Goal: Transaction & Acquisition: Purchase product/service

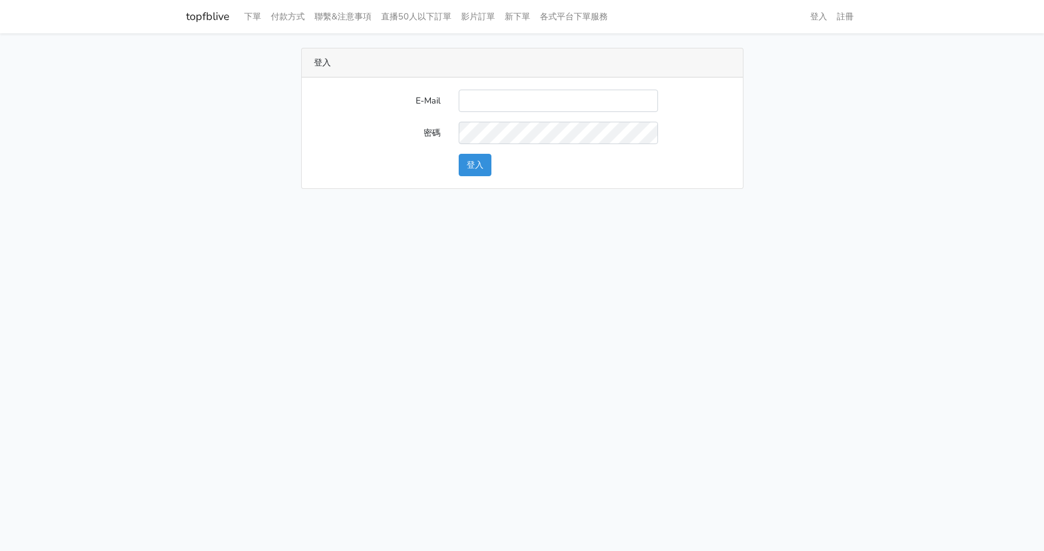
type input "gftv30000@yahoo.com.tw"
click at [476, 164] on button "登入" at bounding box center [475, 165] width 33 height 22
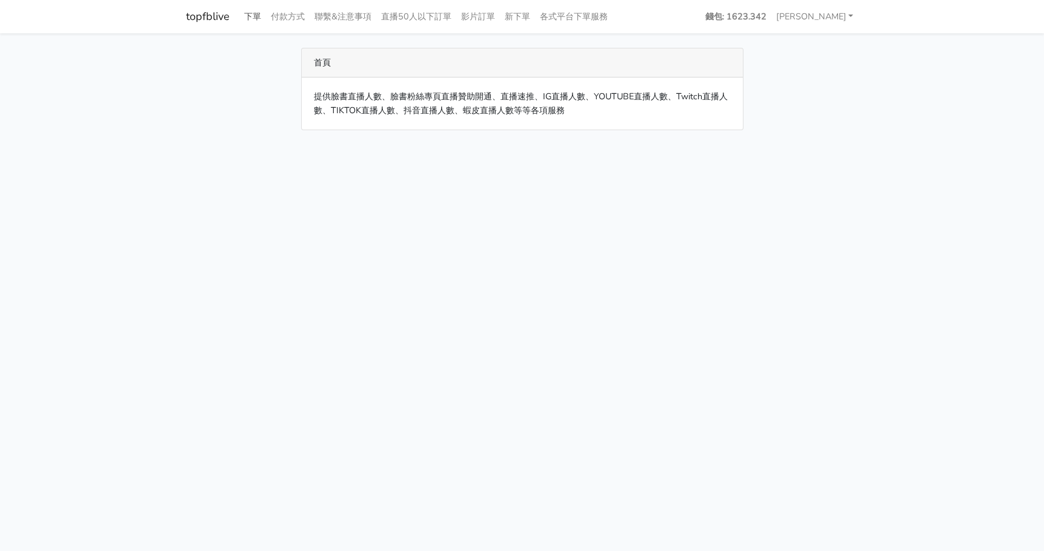
click at [254, 15] on link "下單" at bounding box center [252, 17] width 27 height 24
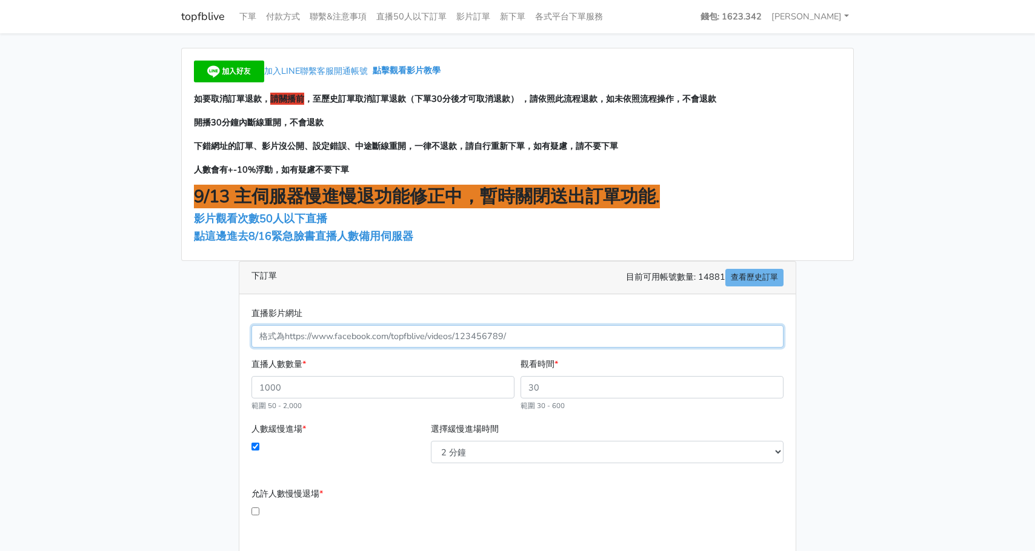
click at [389, 331] on input "直播影片網址" at bounding box center [517, 336] width 532 height 22
paste input "https://www.facebook.com/TaipeiHopePlazaFarmersMarket/videos/1323554545975000"
type input "1323554545975000"
click at [496, 296] on div "直播影片網址 1323554545975000 直播人數數量 * 範圍 50 - 2,000 觀看時間 * 範圍 30 - 600 人數緩慢進場 * *" at bounding box center [517, 472] width 556 height 356
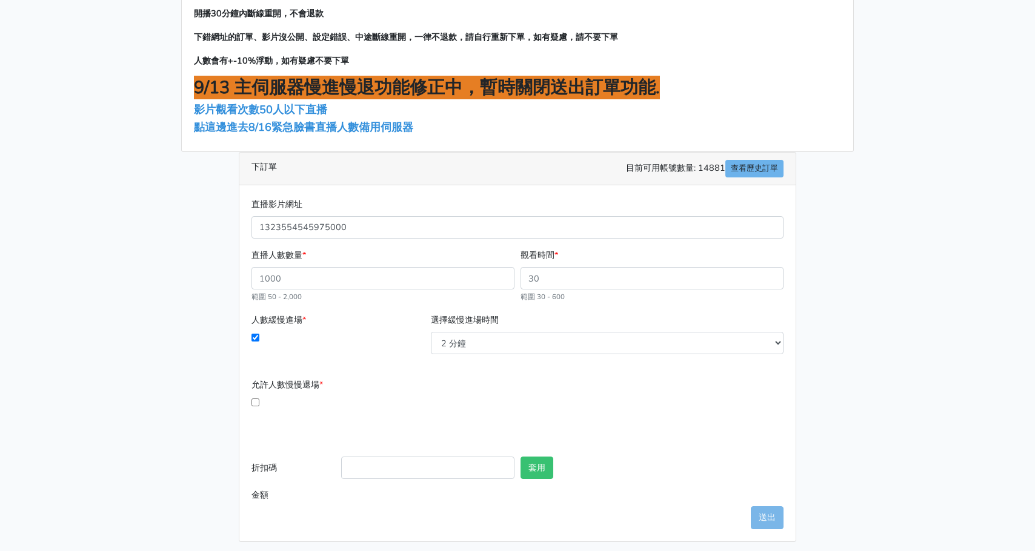
scroll to position [115, 0]
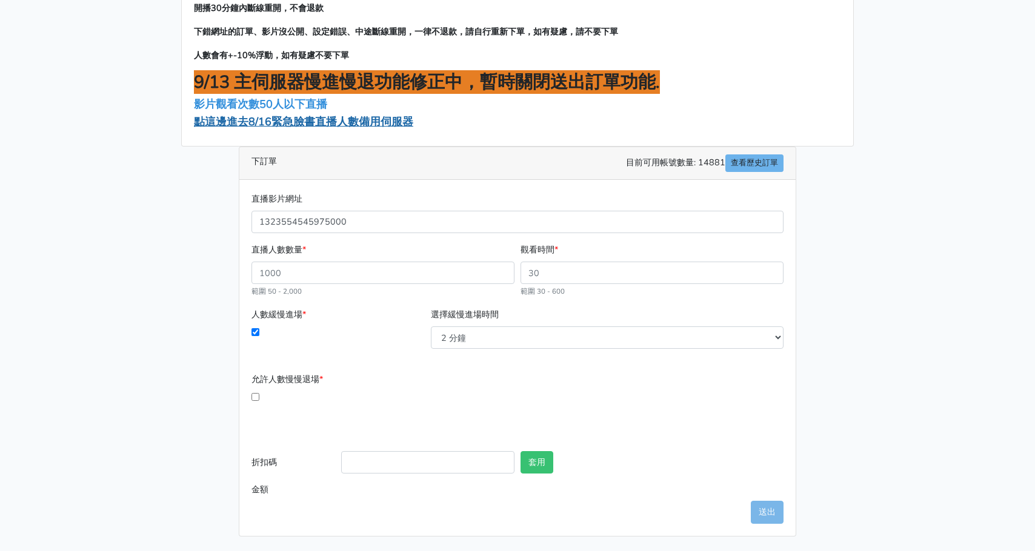
click at [266, 124] on span "點這邊進去8/16緊急臉書直播人數備用伺服器" at bounding box center [303, 122] width 219 height 15
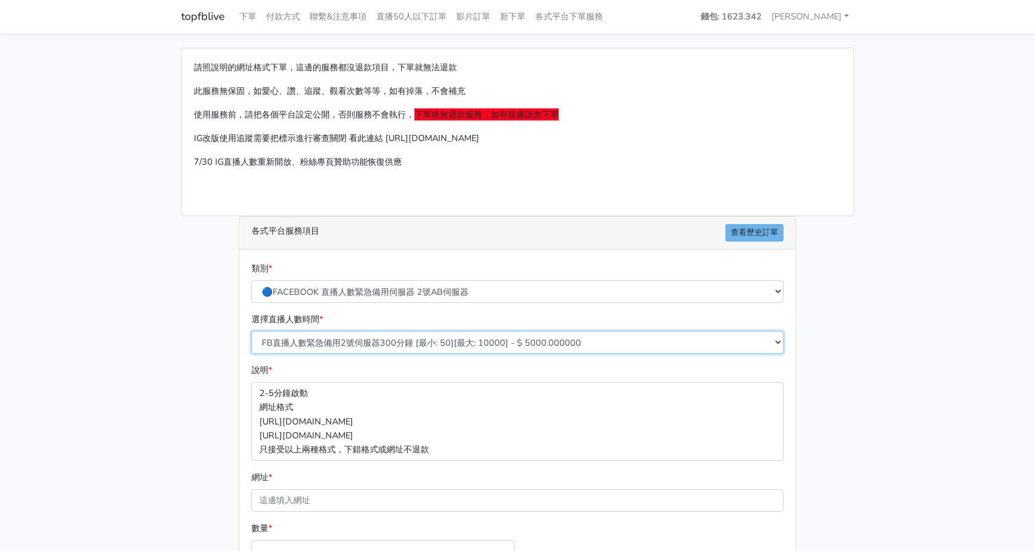
click at [350, 337] on select "FB直播人數緊急備用2號伺服器300分鐘 [最小: 50][最大: 10000] - $ 5000.000000 FB直播人數緊急備用2號伺服器60分鐘 [最…" at bounding box center [517, 342] width 532 height 22
click at [334, 310] on div "類別 * 🔵FACEBOOK 直播人數緊急備用伺服器 2號AB伺服器 🔵FACEBOOK 網軍專用貼文留言 安全保密 🔵FACEBOOK 直播人數緊急備用伺服…" at bounding box center [517, 287] width 538 height 51
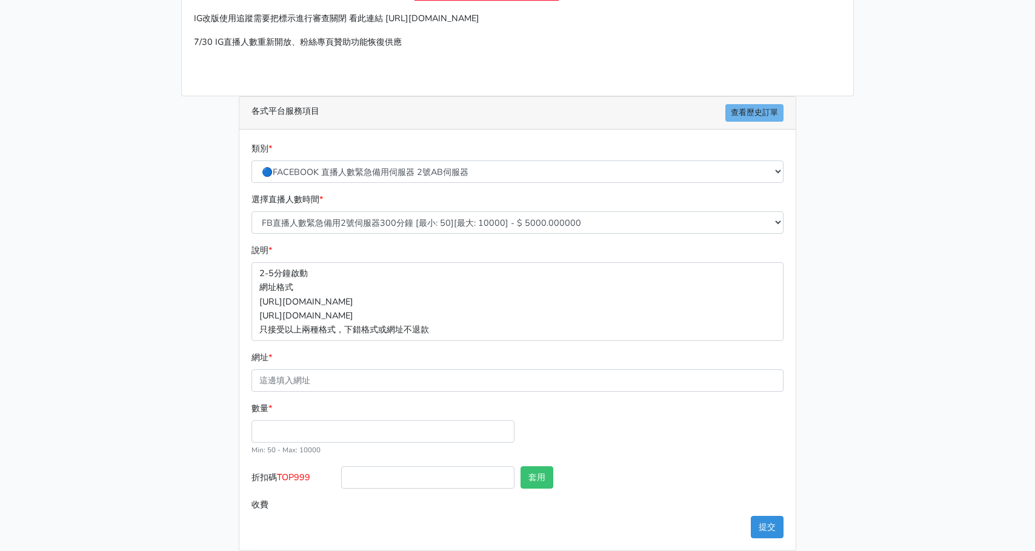
scroll to position [121, 0]
click at [334, 377] on input "網址 *" at bounding box center [517, 379] width 532 height 22
paste input "https://www.facebook.com/TaipeiHopePlazaFarmersMarket/videos/1323554545975000"
type input "https://www.facebook.com/TaipeiHopePlazaFarmersMarket/videos/1323554545975000"
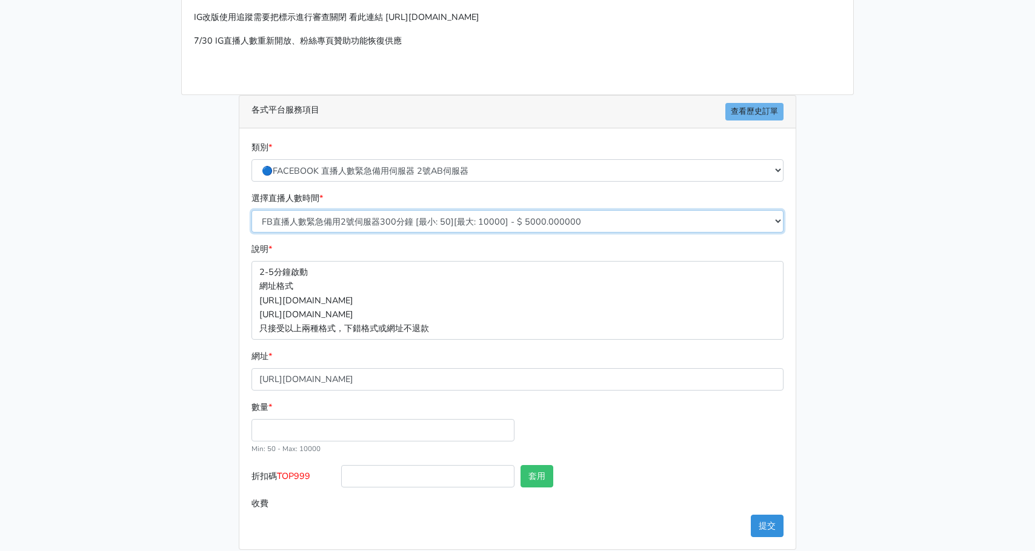
click at [368, 227] on select "FB直播人數緊急備用2號伺服器300分鐘 [最小: 50][最大: 10000] - $ 5000.000000 FB直播人數緊急備用2號伺服器60分鐘 [最…" at bounding box center [517, 221] width 532 height 22
select select "577"
click at [251, 210] on select "FB直播人數緊急備用2號伺服器300分鐘 [最小: 50][最大: 10000] - $ 5000.000000 FB直播人數緊急備用2號伺服器60分鐘 [最…" at bounding box center [517, 221] width 532 height 22
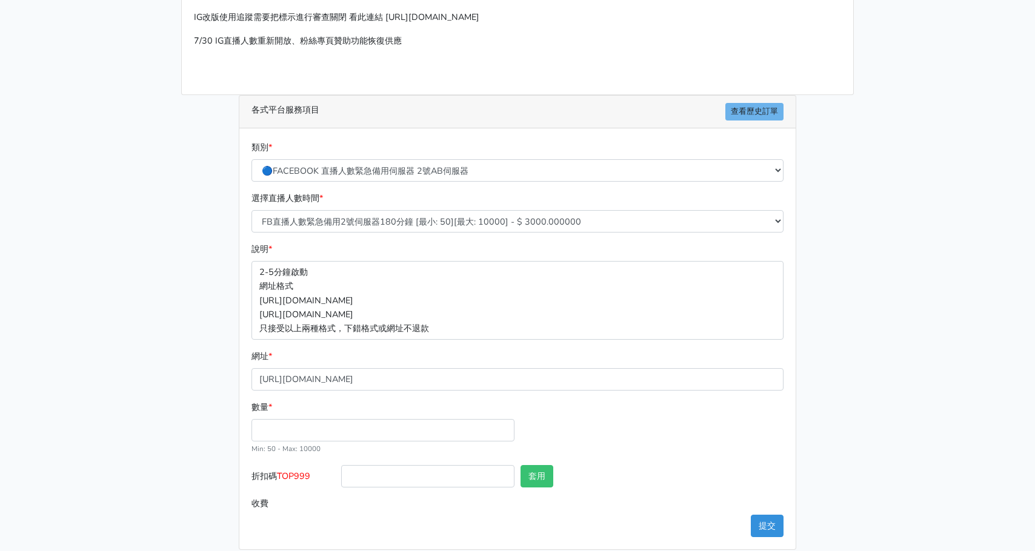
click at [144, 357] on main "請照說明的網址格式下單，這邊的服務都沒退款項目，下單就無法退款 此服務無保固，如愛心、讚、追蹤、觀看次數等等，如有掉落，不會補充 使用服務前，請把各個平台設定…" at bounding box center [517, 238] width 1035 height 652
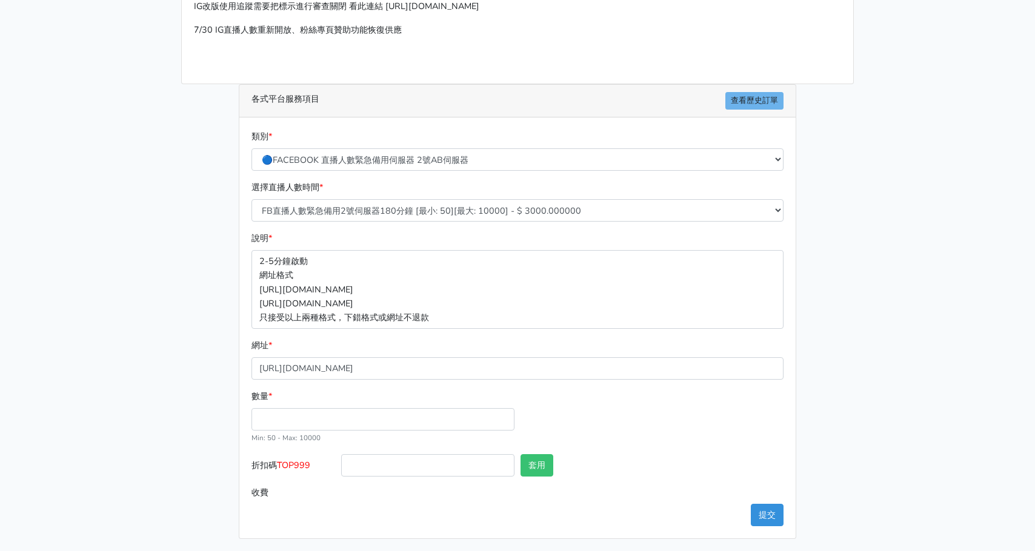
scroll to position [134, 0]
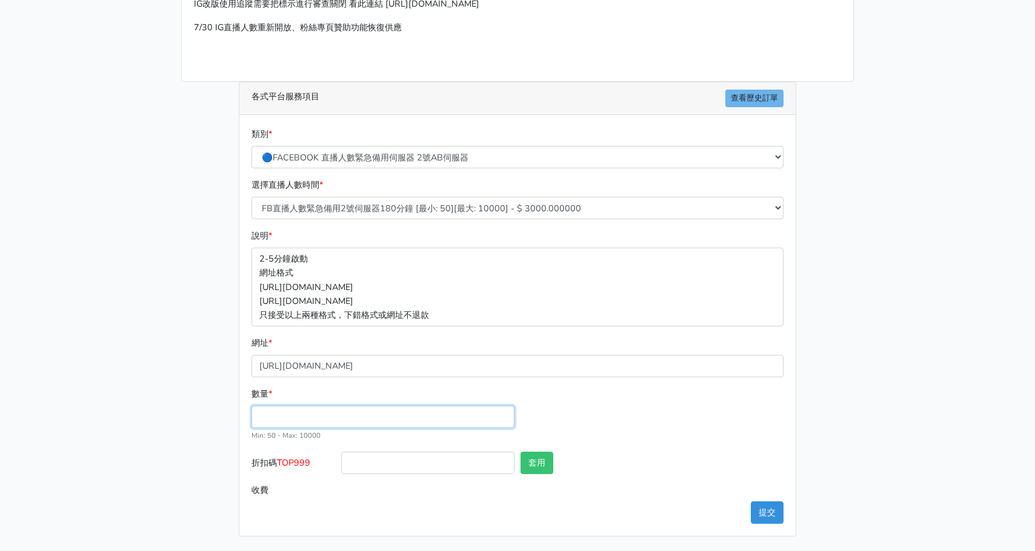
click at [337, 420] on input "數量 *" at bounding box center [382, 417] width 263 height 22
type input "100"
type input "300.000"
click at [721, 475] on div at bounding box center [696, 465] width 179 height 27
click at [771, 519] on button "提交" at bounding box center [767, 513] width 33 height 22
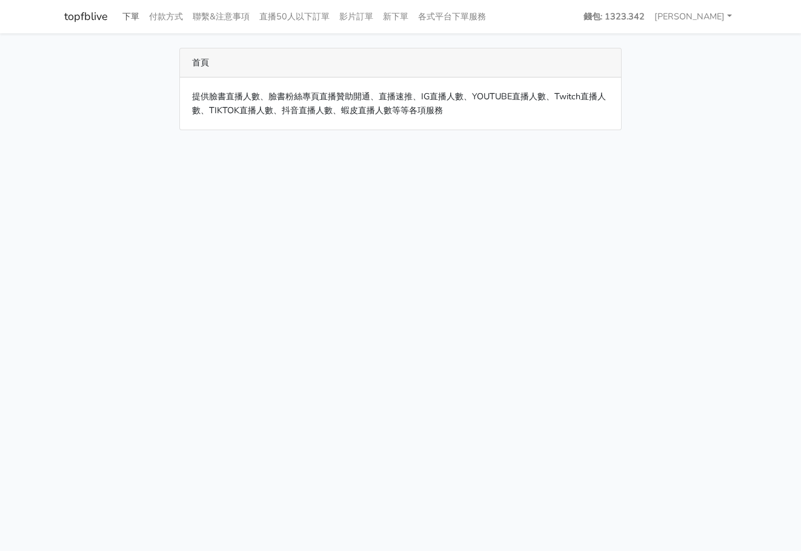
click at [129, 20] on link "下單" at bounding box center [131, 17] width 27 height 24
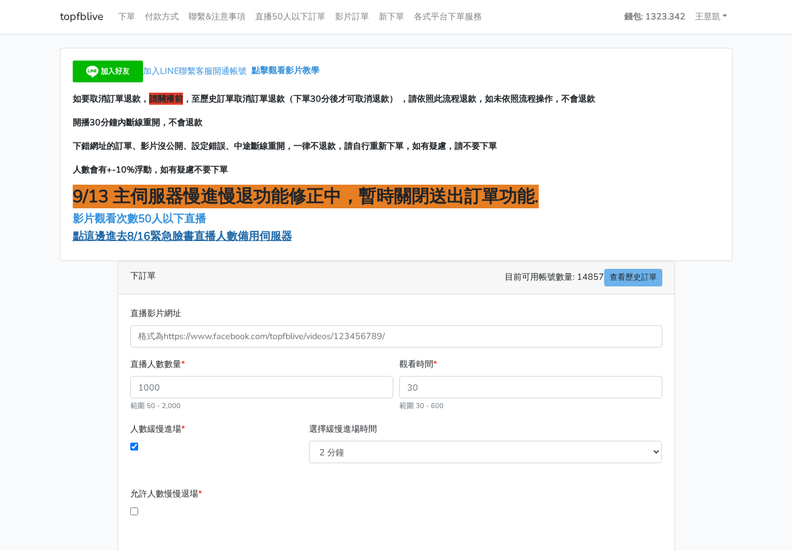
click at [178, 236] on span "點這邊進去8/16緊急臉書直播人數備用伺服器" at bounding box center [182, 236] width 219 height 15
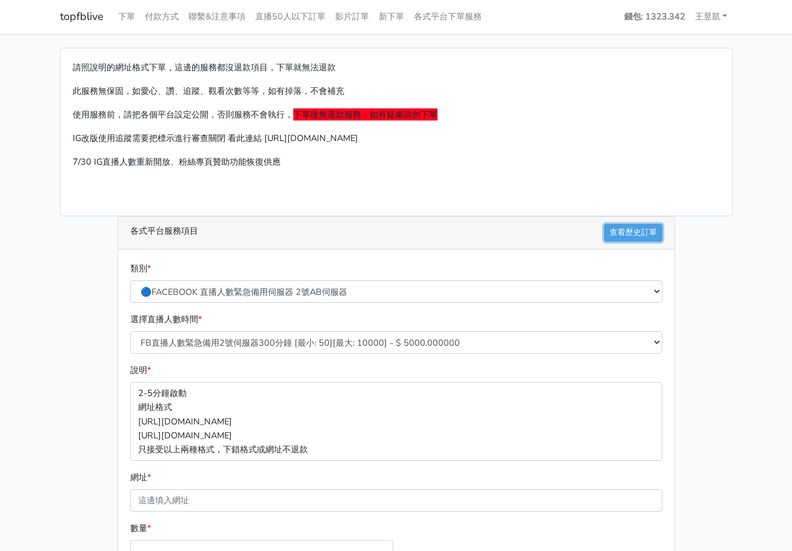
click at [640, 236] on link "查看歷史訂單" at bounding box center [633, 233] width 58 height 18
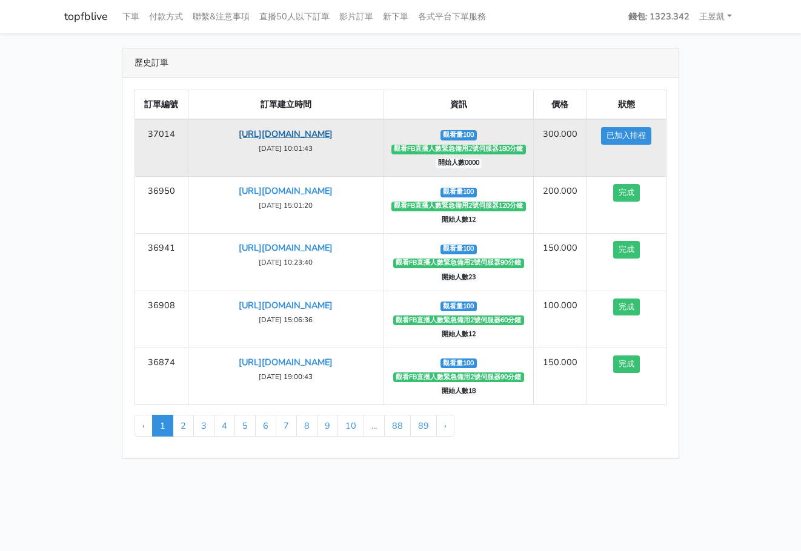
click at [310, 138] on link "[URL][DOMAIN_NAME]" at bounding box center [286, 134] width 94 height 12
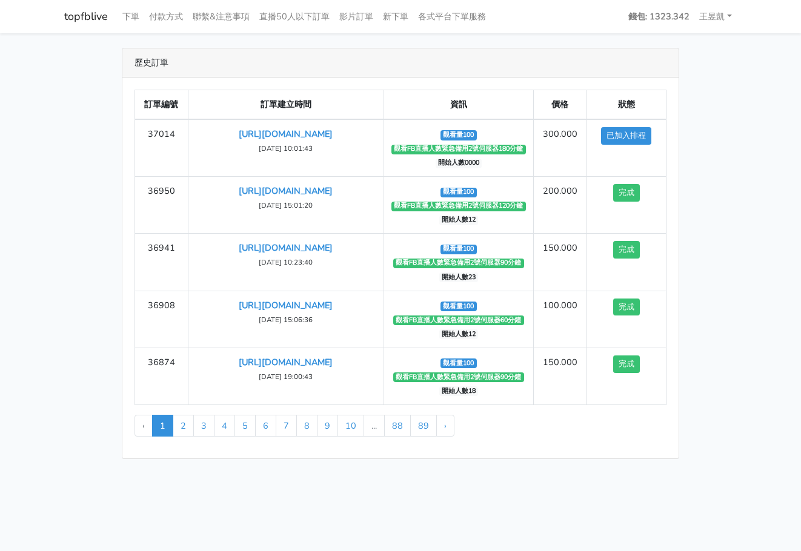
click at [712, 227] on div "歷史訂單 訂單編號 訂單建立時間 資訊 價格 狀態 37014 [URL][DOMAIN_NAME] 觀看量100 ‹ 1" at bounding box center [400, 253] width 691 height 411
click at [133, 17] on link "下單" at bounding box center [131, 17] width 27 height 24
click at [131, 18] on link "下單" at bounding box center [131, 17] width 27 height 24
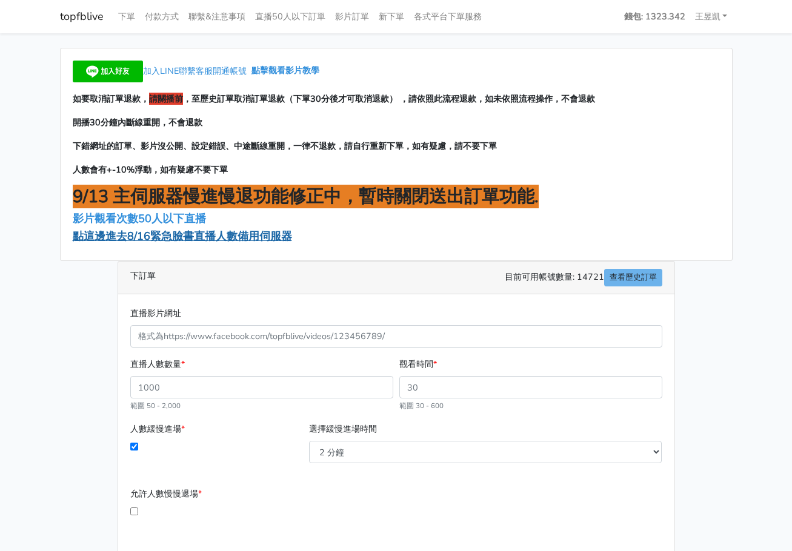
click at [181, 234] on span "點這邊進去8/16緊急臉書直播人數備用伺服器" at bounding box center [182, 236] width 219 height 15
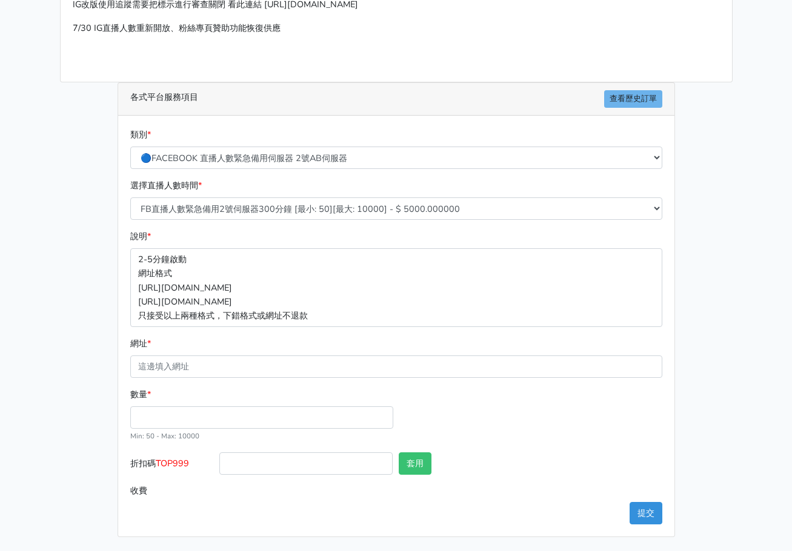
scroll to position [134, 0]
click at [628, 99] on link "查看歷史訂單" at bounding box center [633, 99] width 58 height 18
